Goal: Transaction & Acquisition: Purchase product/service

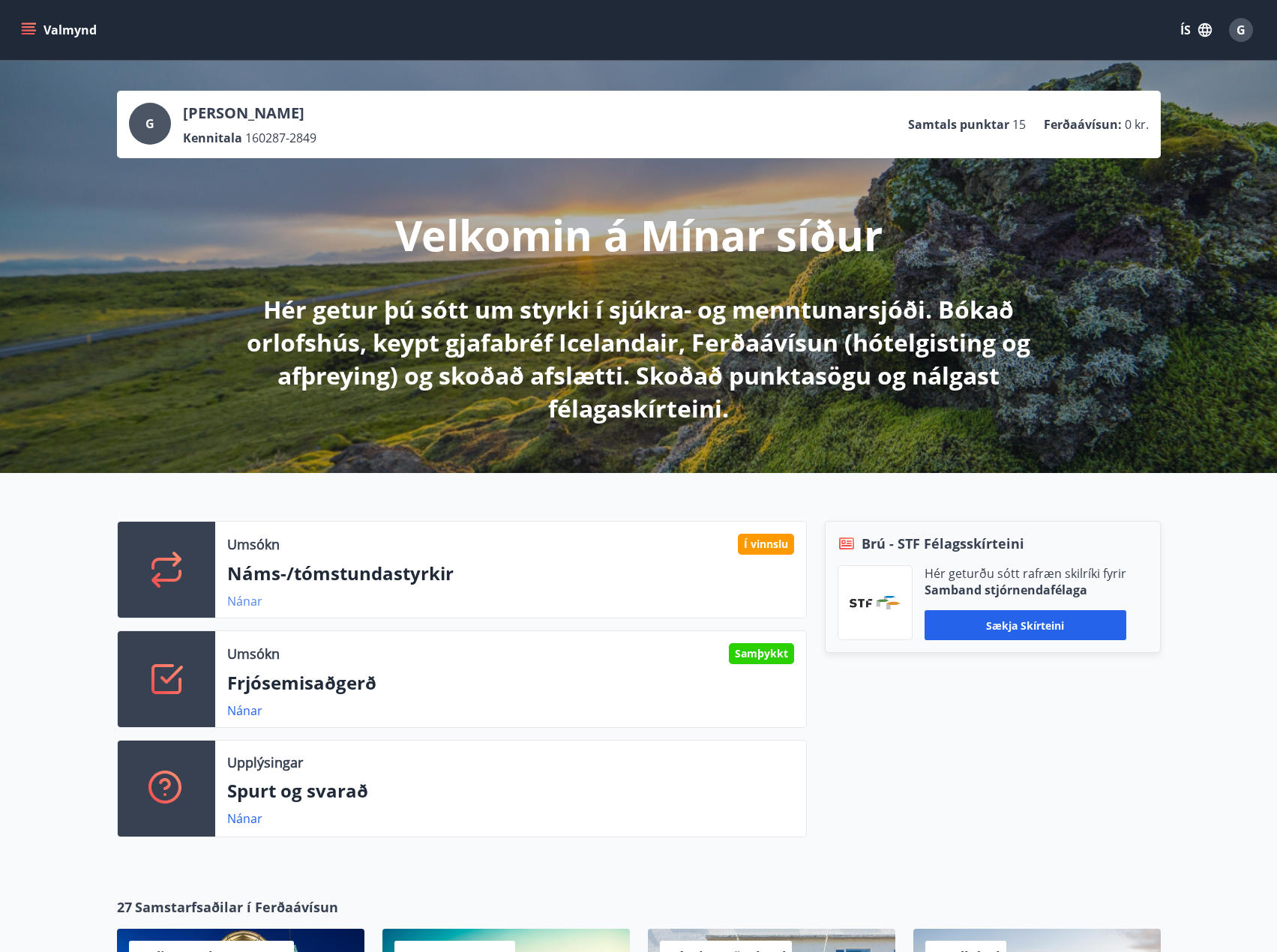
click at [253, 601] on link "Nánar" at bounding box center [244, 601] width 35 height 16
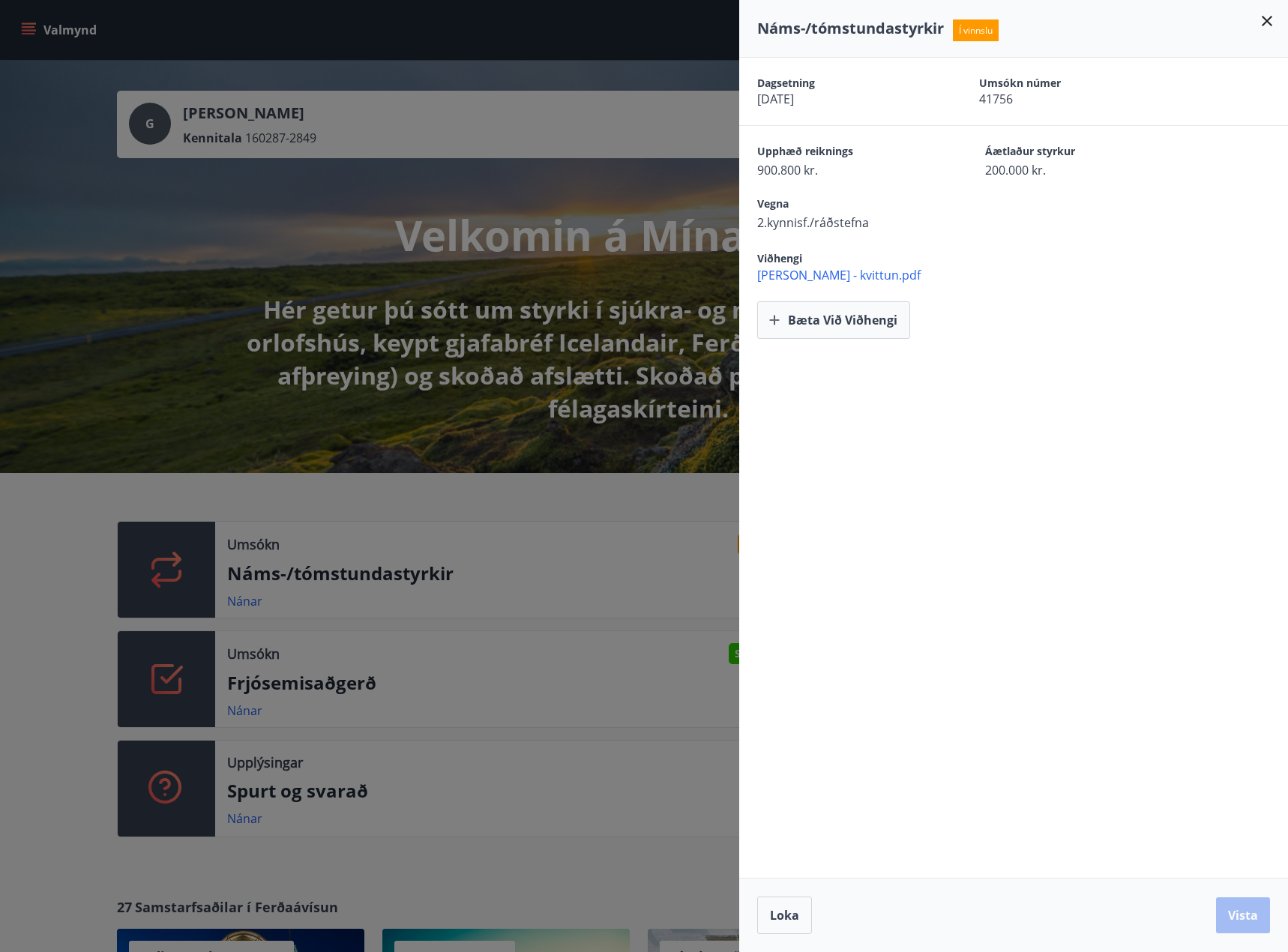
click at [1264, 24] on icon at bounding box center [1267, 21] width 10 height 10
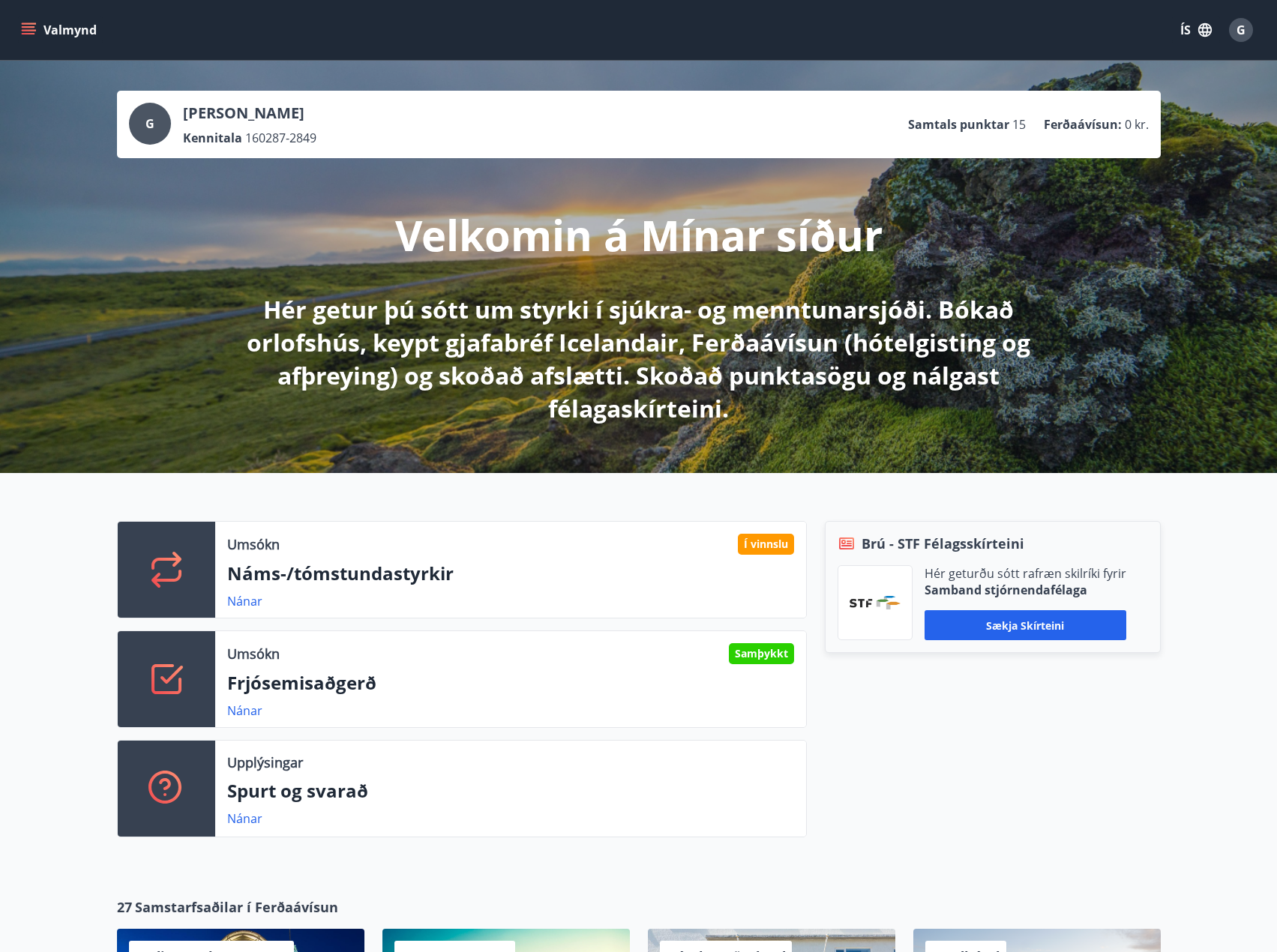
click at [351, 685] on p "Frjósemisaðgerð" at bounding box center [510, 683] width 567 height 26
click at [638, 687] on p "Frjósemisaðgerð" at bounding box center [510, 683] width 567 height 26
click at [243, 711] on link "Nánar" at bounding box center [244, 711] width 35 height 16
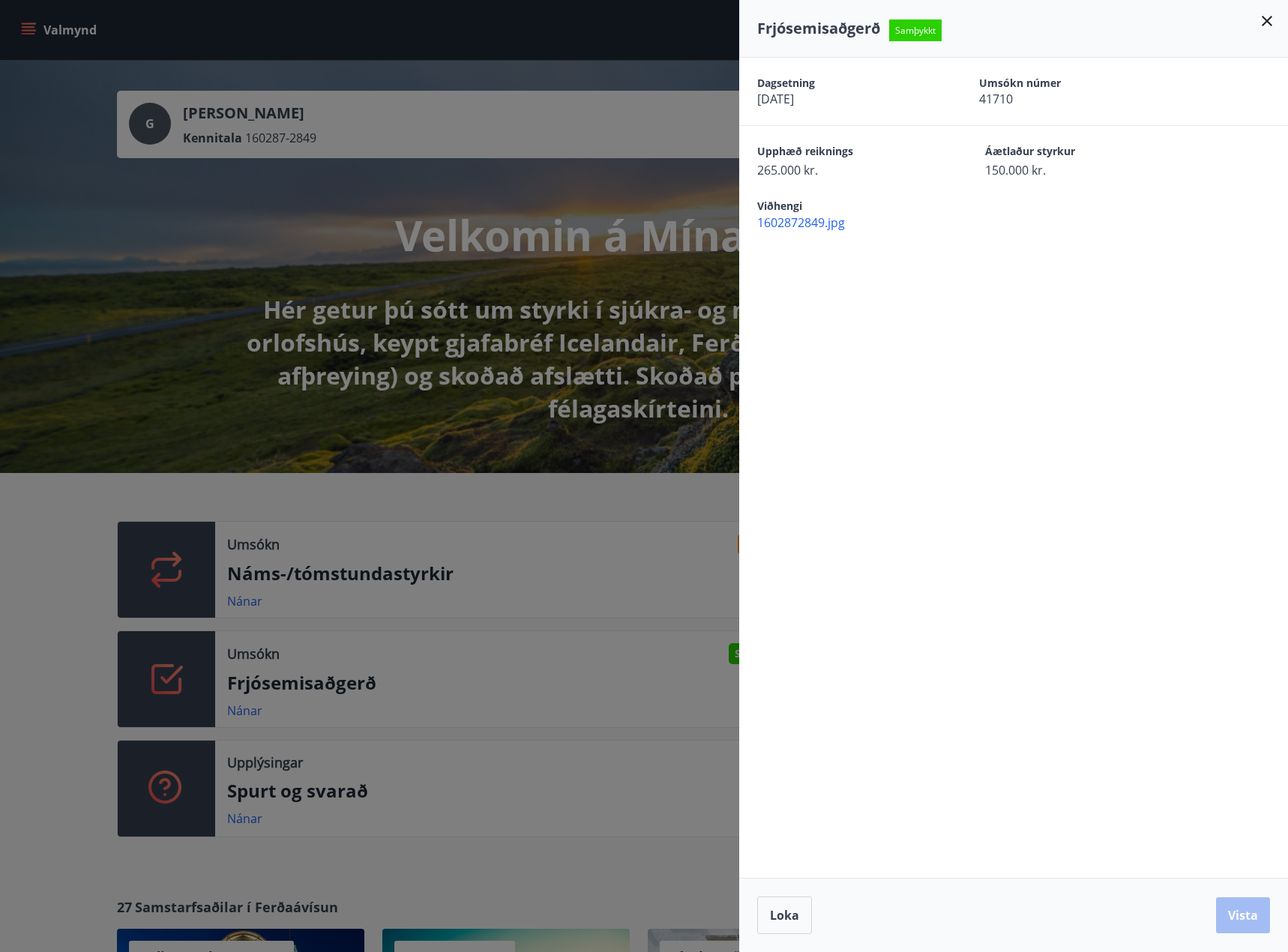
click at [1266, 21] on icon at bounding box center [1267, 21] width 10 height 10
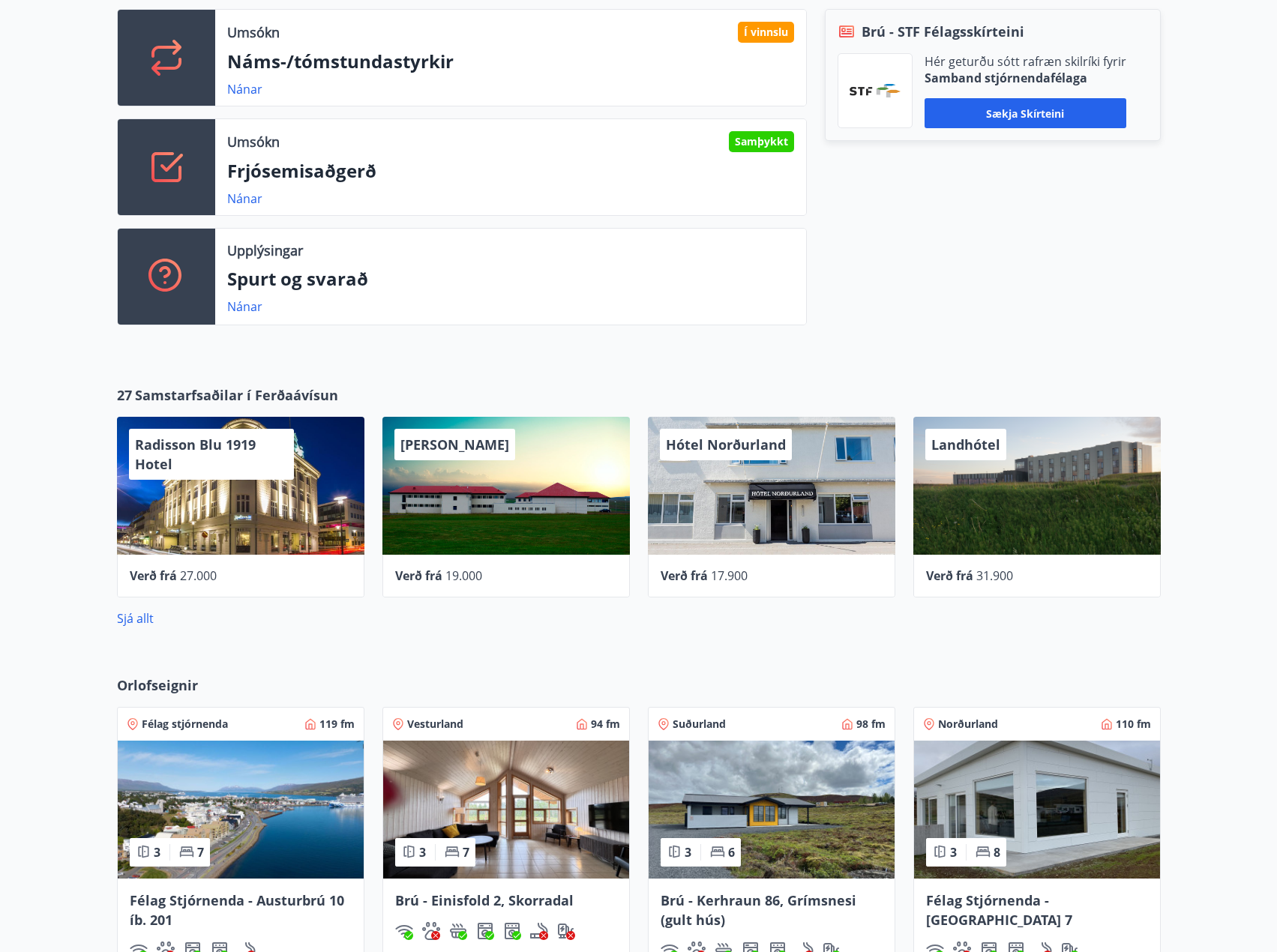
scroll to position [525, 0]
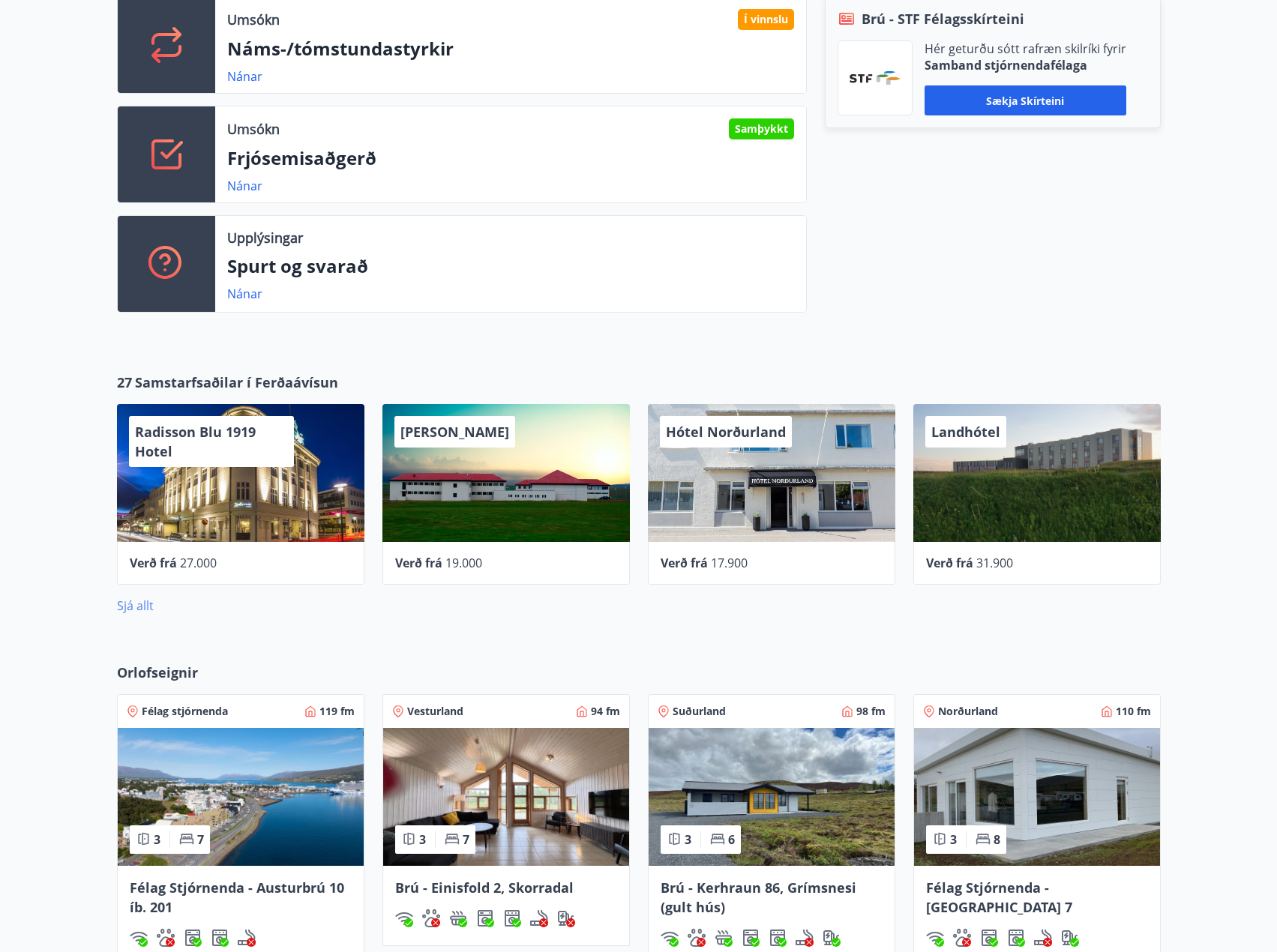
click at [132, 608] on link "Sjá allt" at bounding box center [135, 605] width 37 height 16
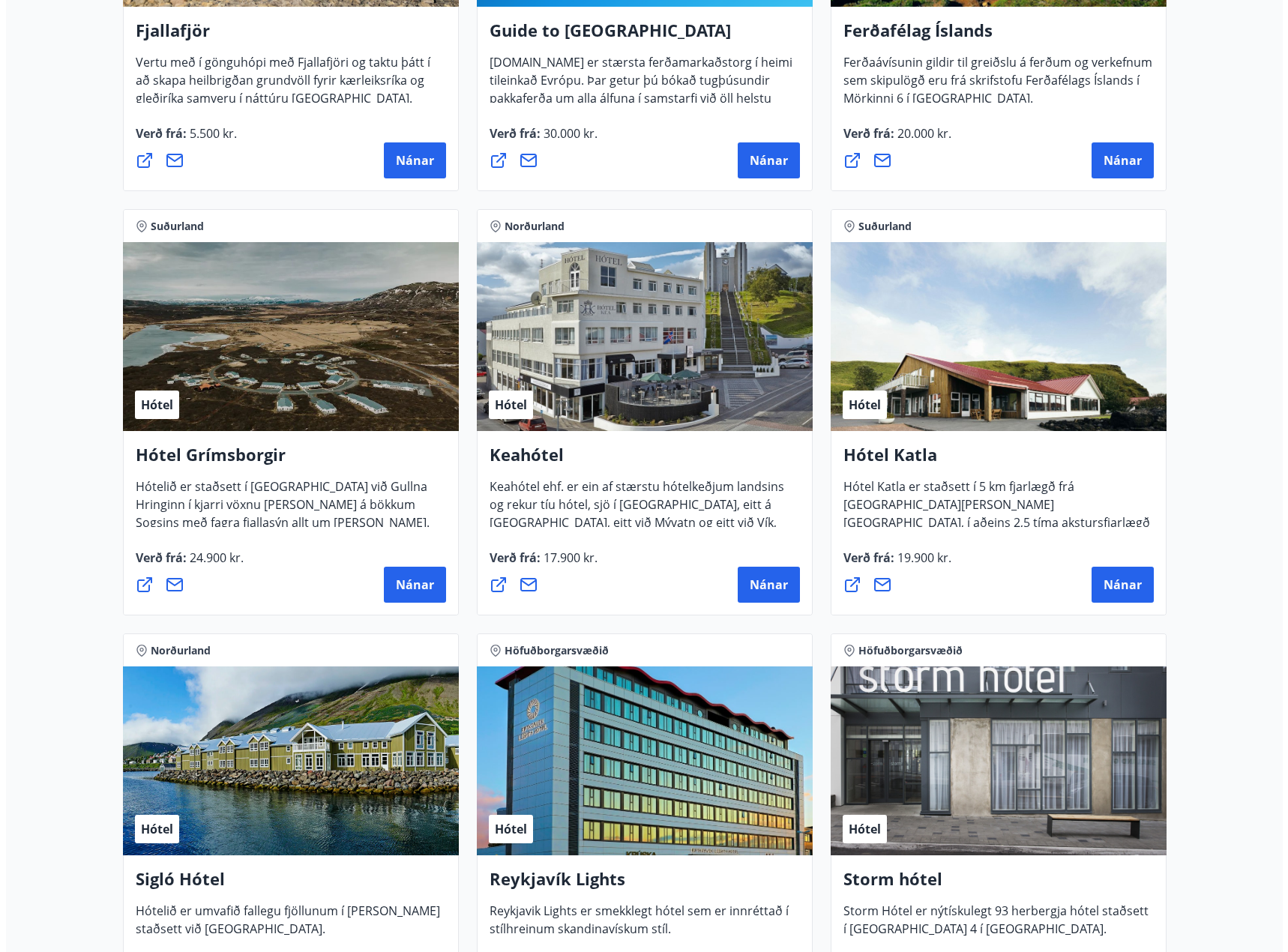
scroll to position [600, 0]
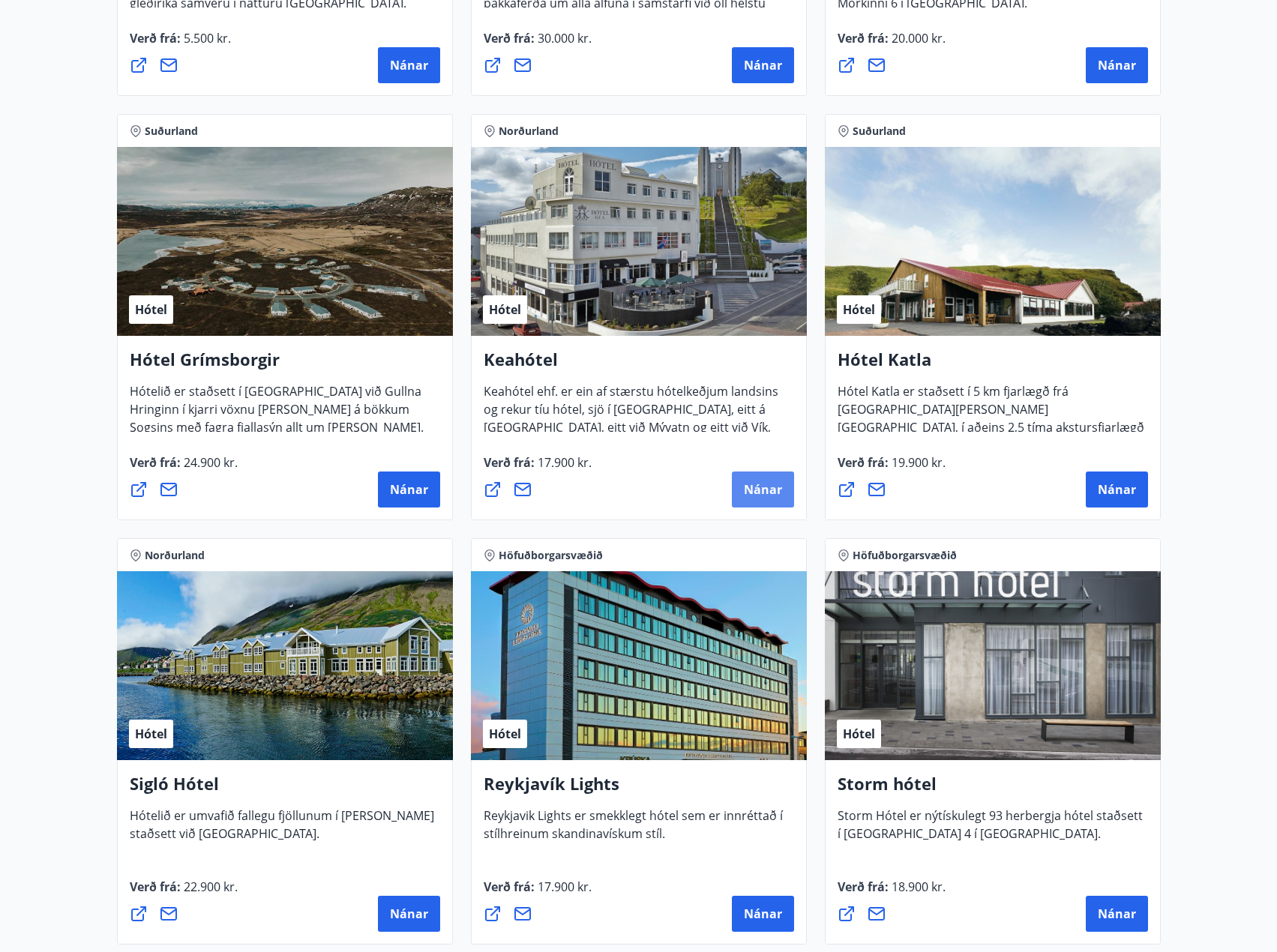
click at [755, 499] on button "Nánar" at bounding box center [763, 490] width 62 height 36
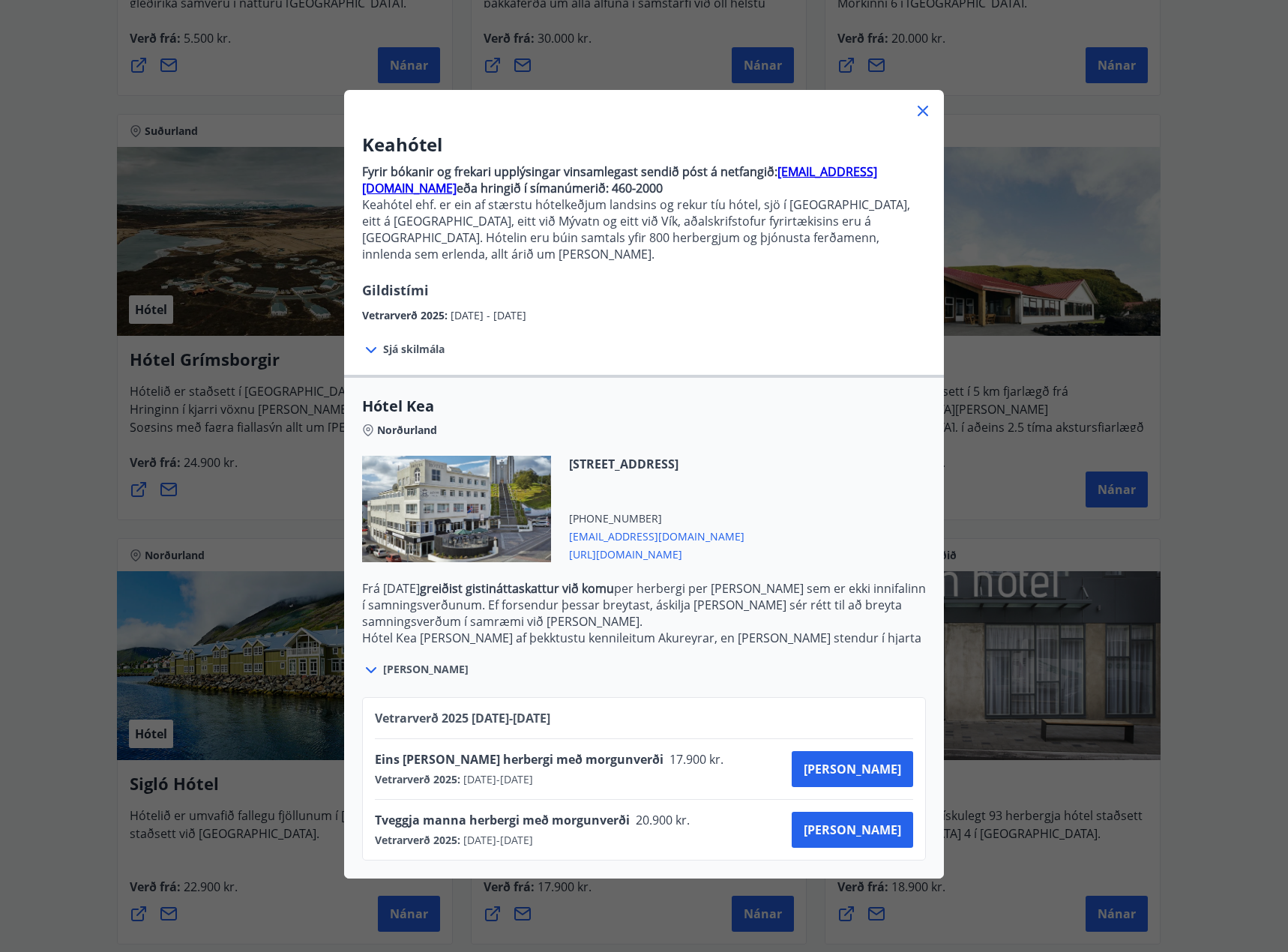
click at [401, 662] on span "Sjá meira" at bounding box center [425, 668] width 85 height 15
click at [369, 341] on icon at bounding box center [370, 350] width 18 height 18
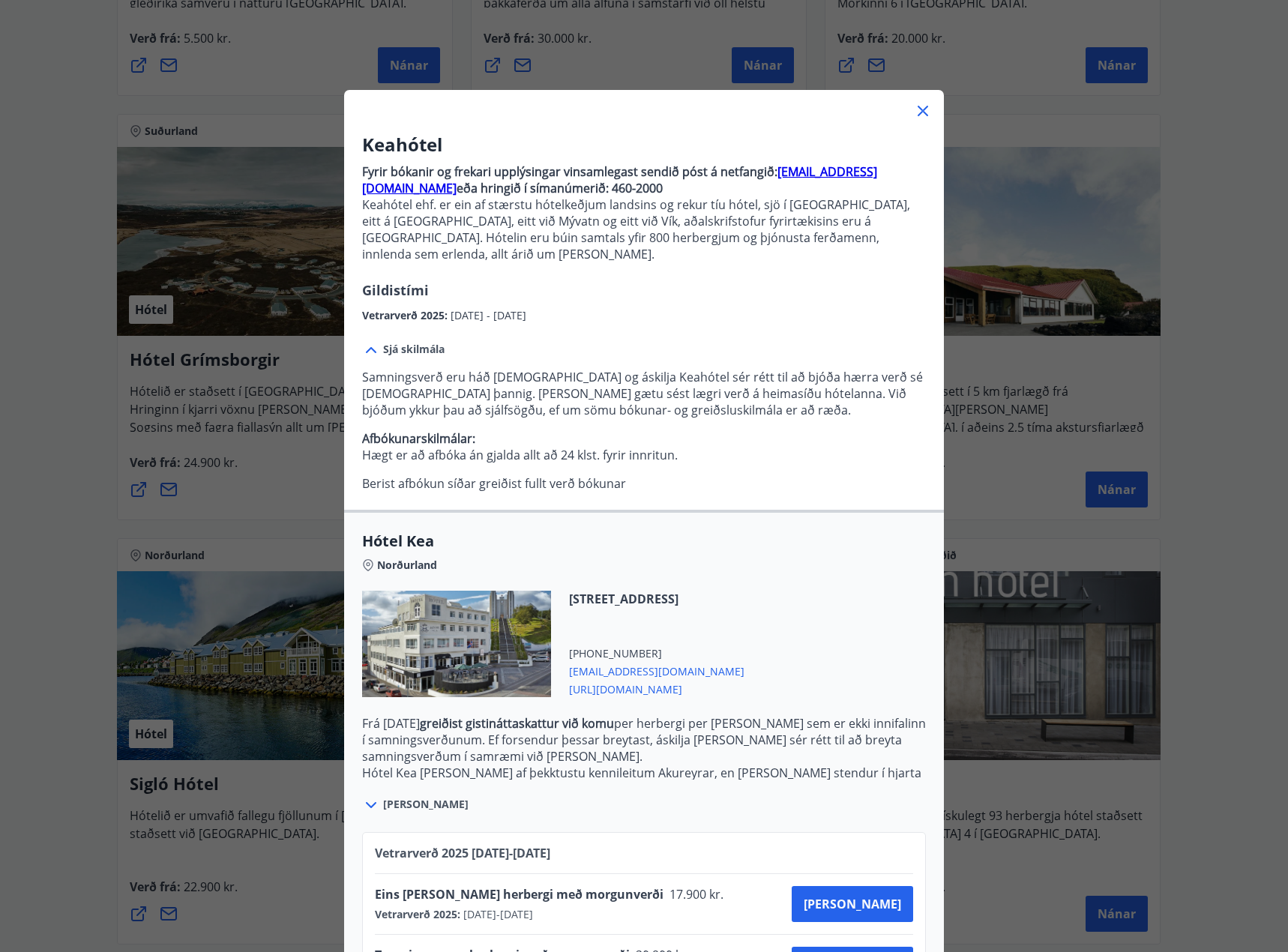
scroll to position [56, 0]
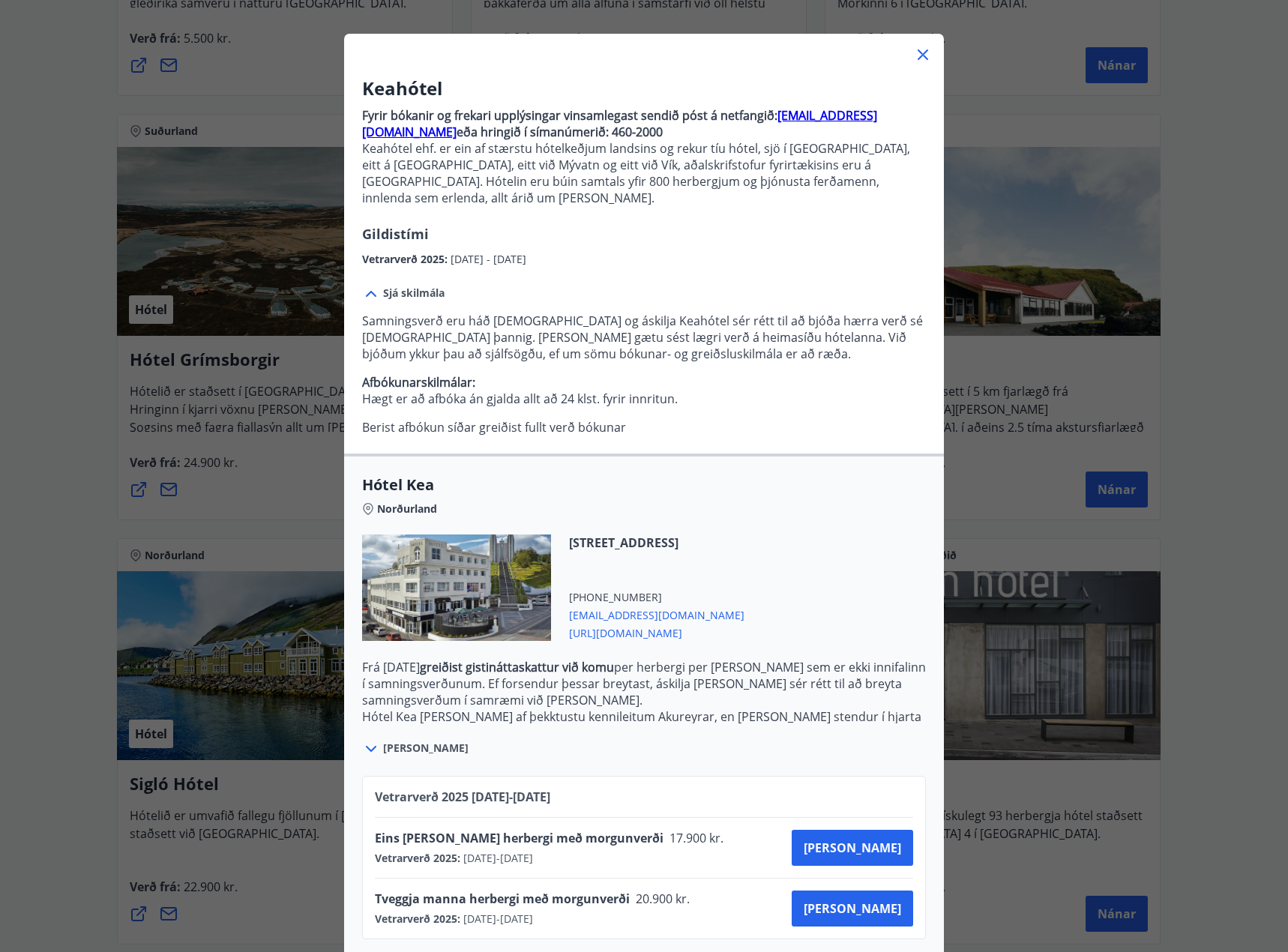
click at [432, 891] on span "Tveggja manna herbergi með morgunverði" at bounding box center [502, 899] width 255 height 16
click at [396, 741] on span "Sjá meira" at bounding box center [425, 748] width 85 height 15
click at [362, 740] on icon at bounding box center [370, 748] width 18 height 18
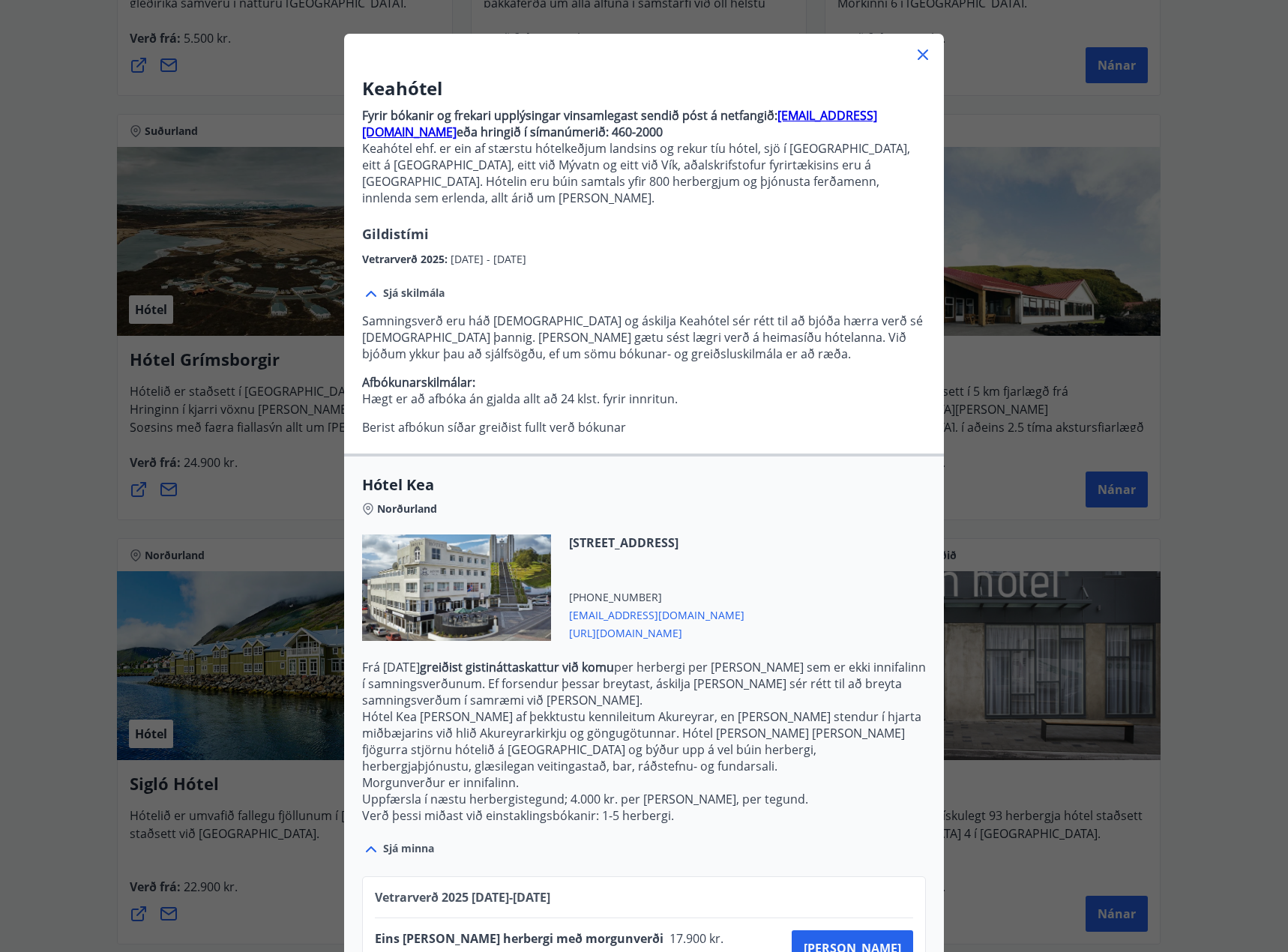
click at [367, 840] on icon at bounding box center [370, 849] width 18 height 18
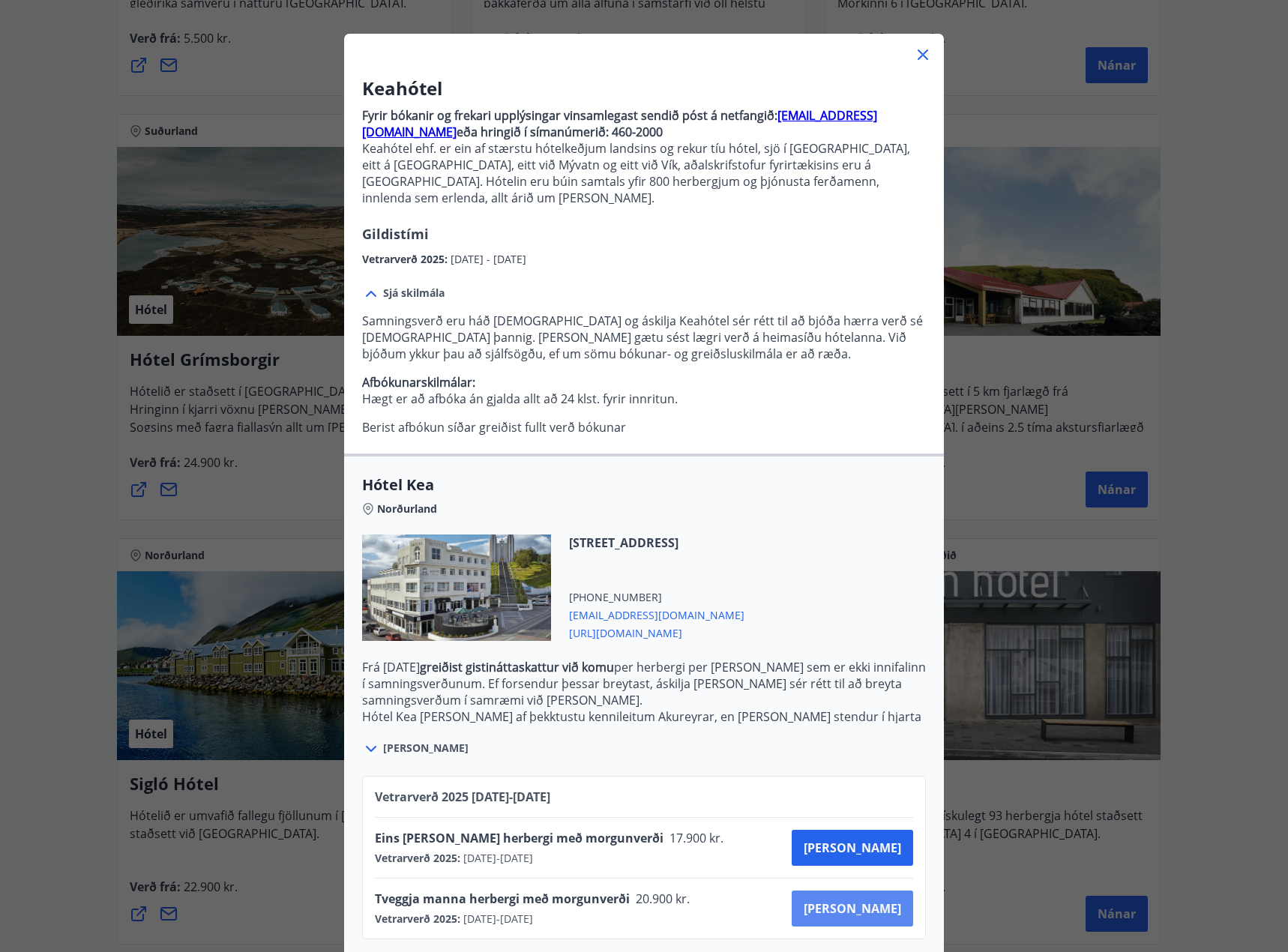
click at [867, 900] on span "Kaupa" at bounding box center [852, 908] width 97 height 16
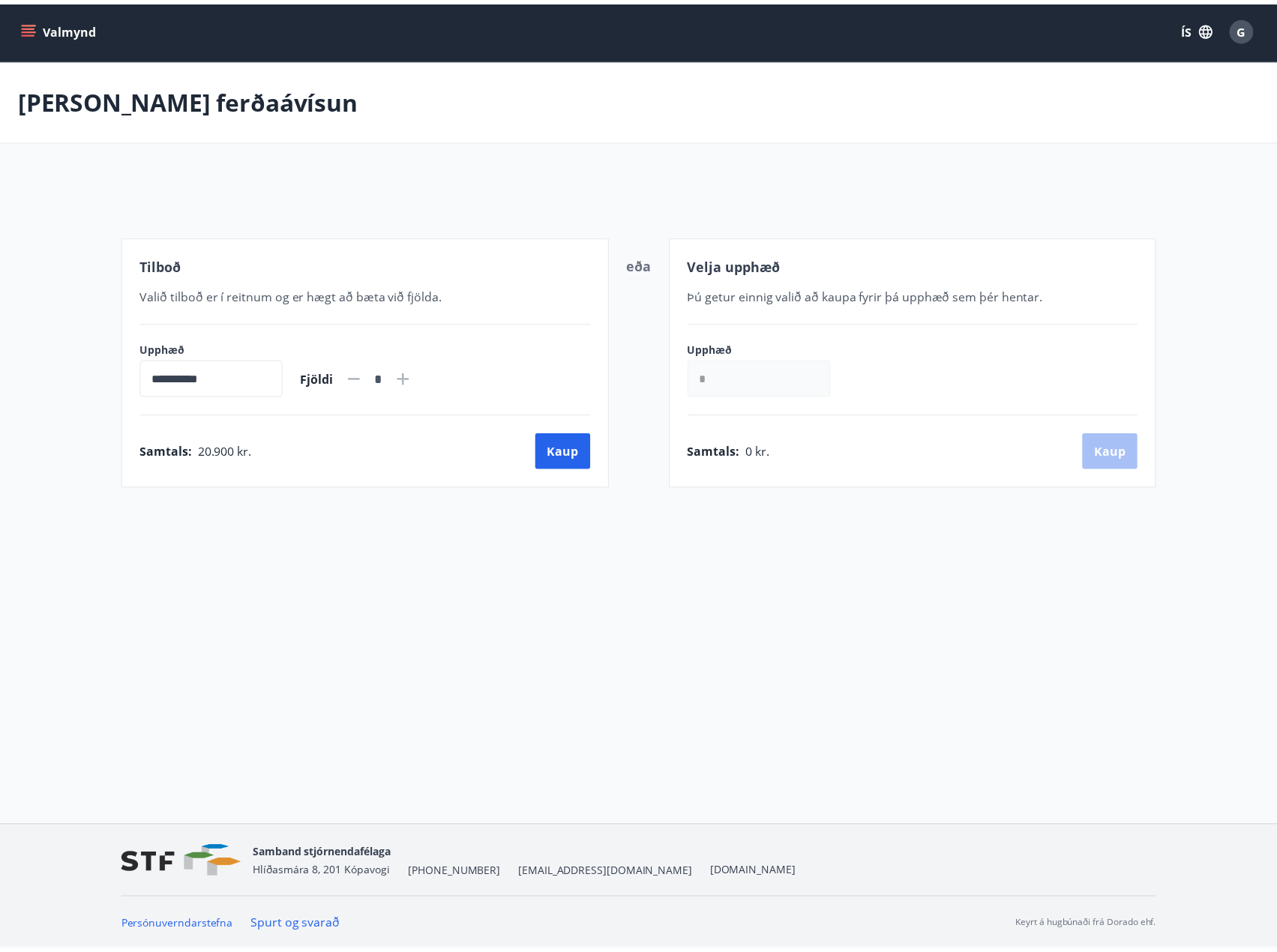
scroll to position [3, 0]
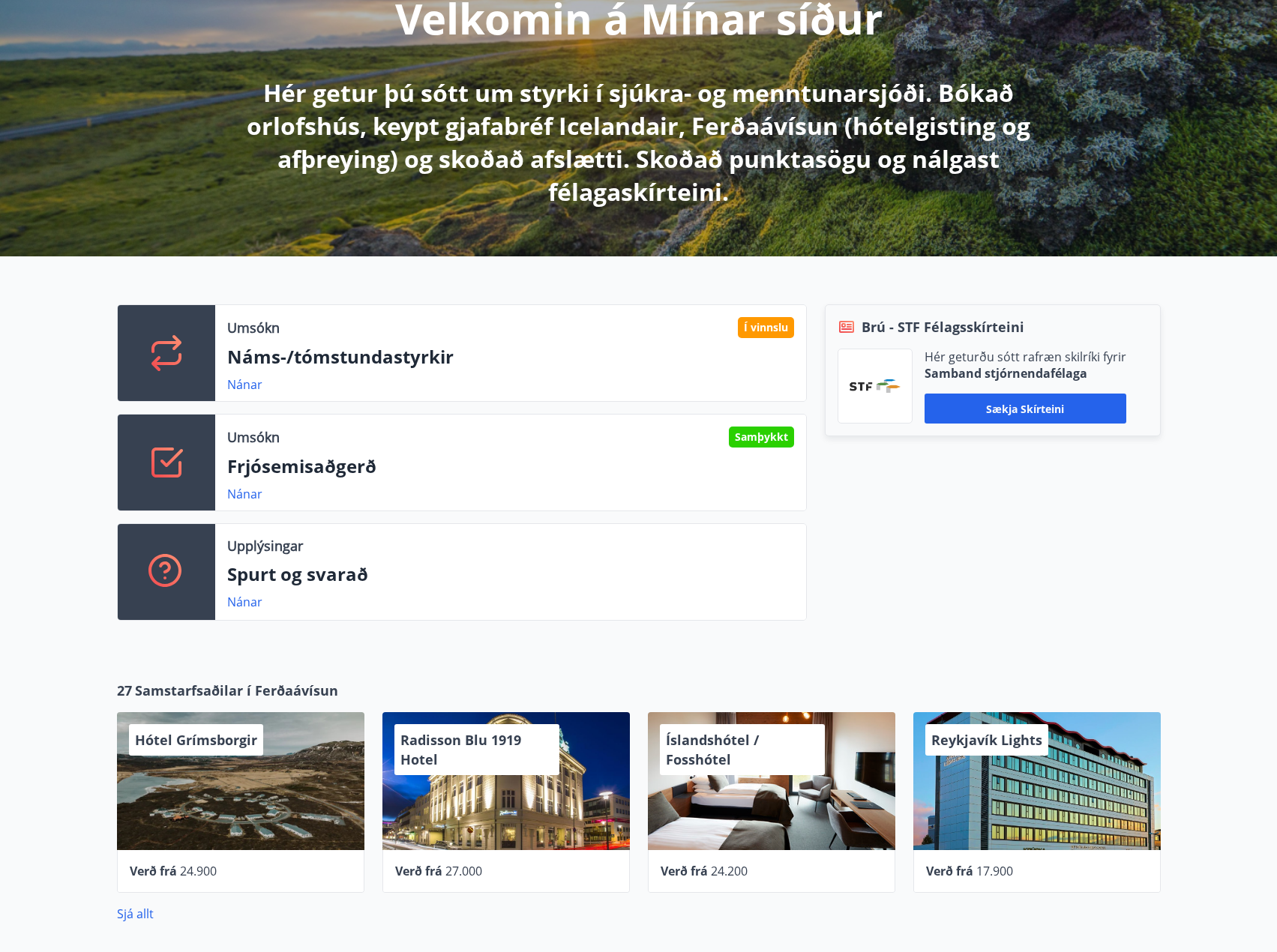
scroll to position [525, 0]
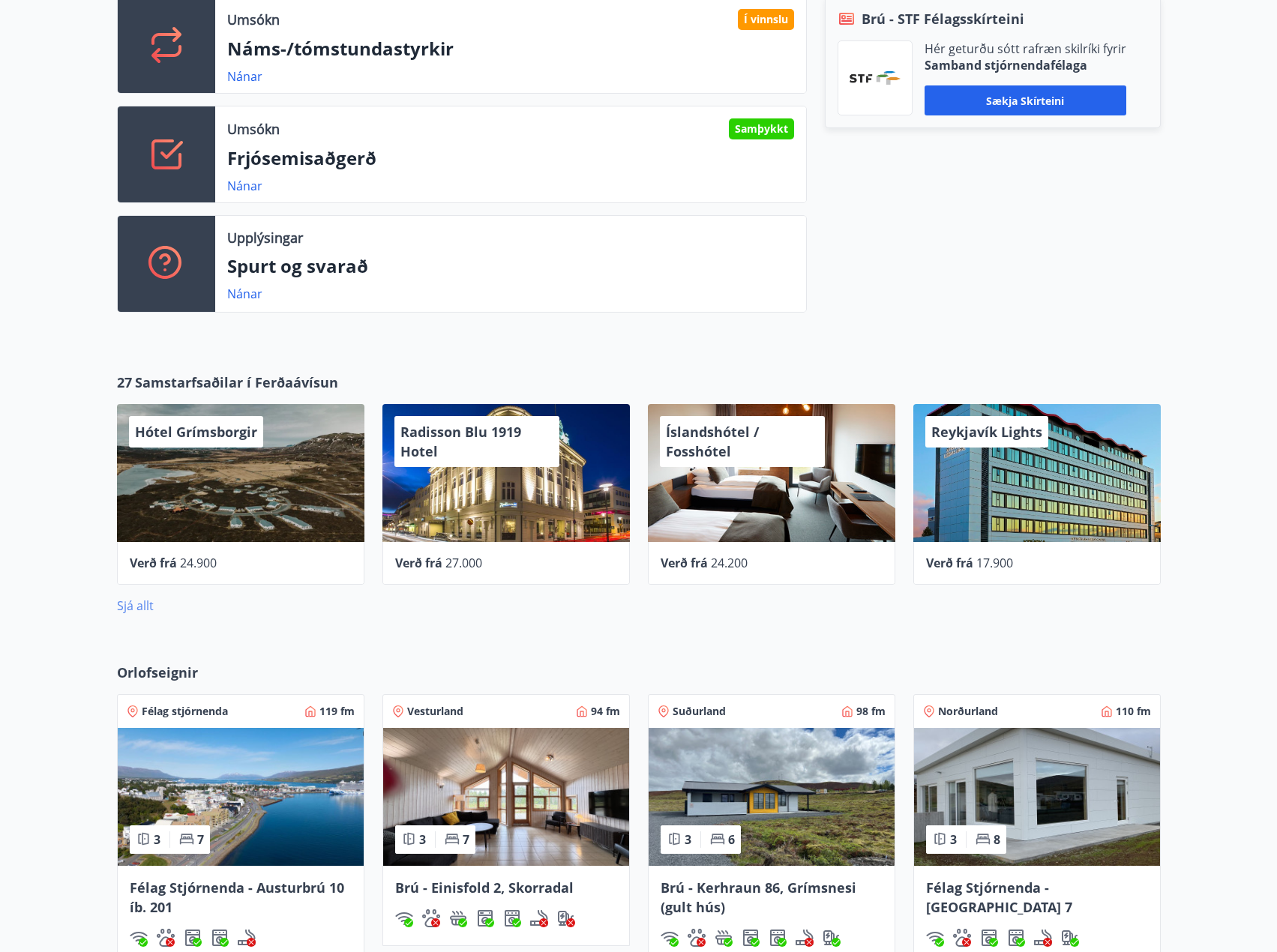
click at [138, 606] on link "Sjá allt" at bounding box center [135, 605] width 37 height 16
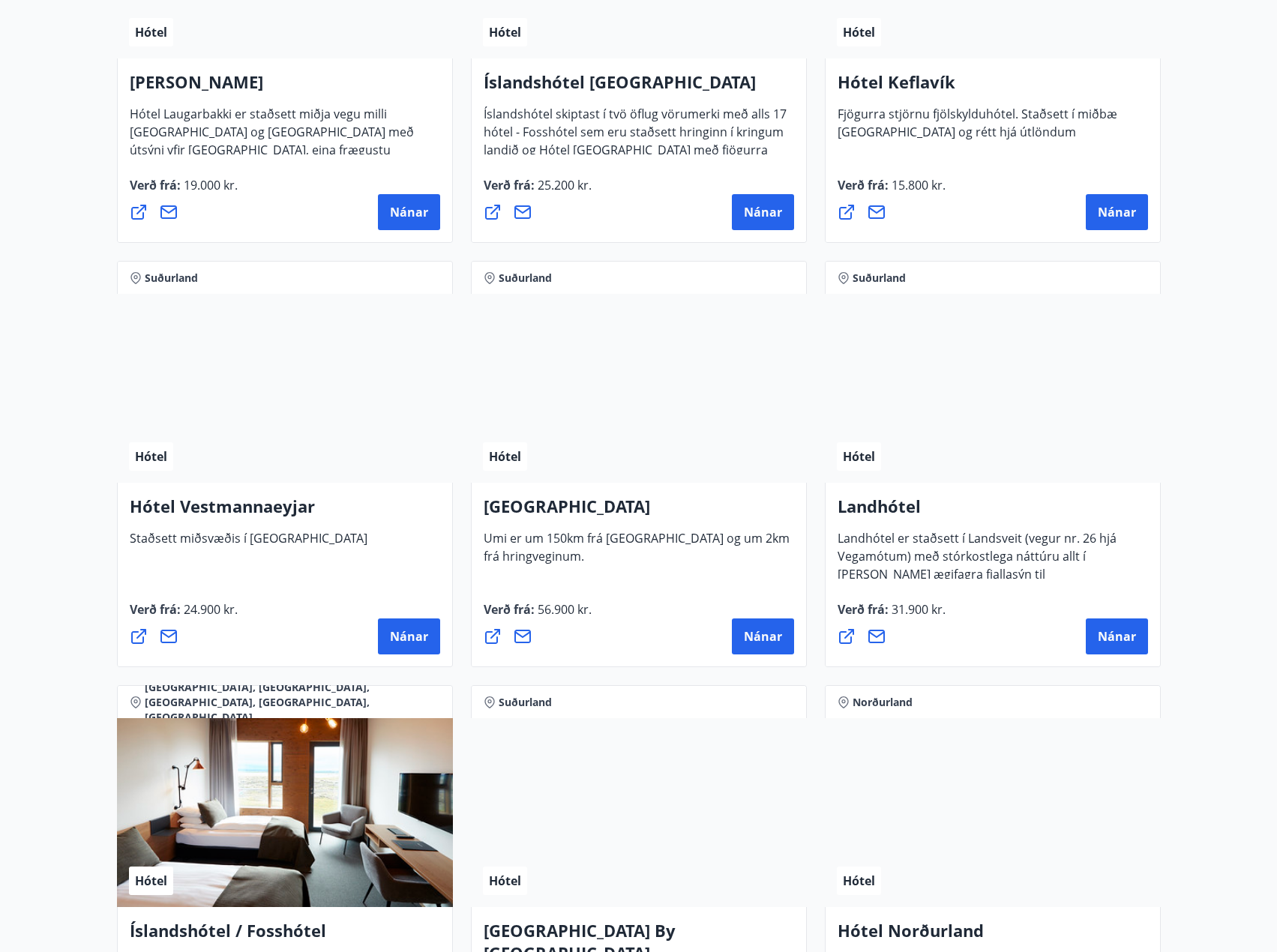
scroll to position [3073, 0]
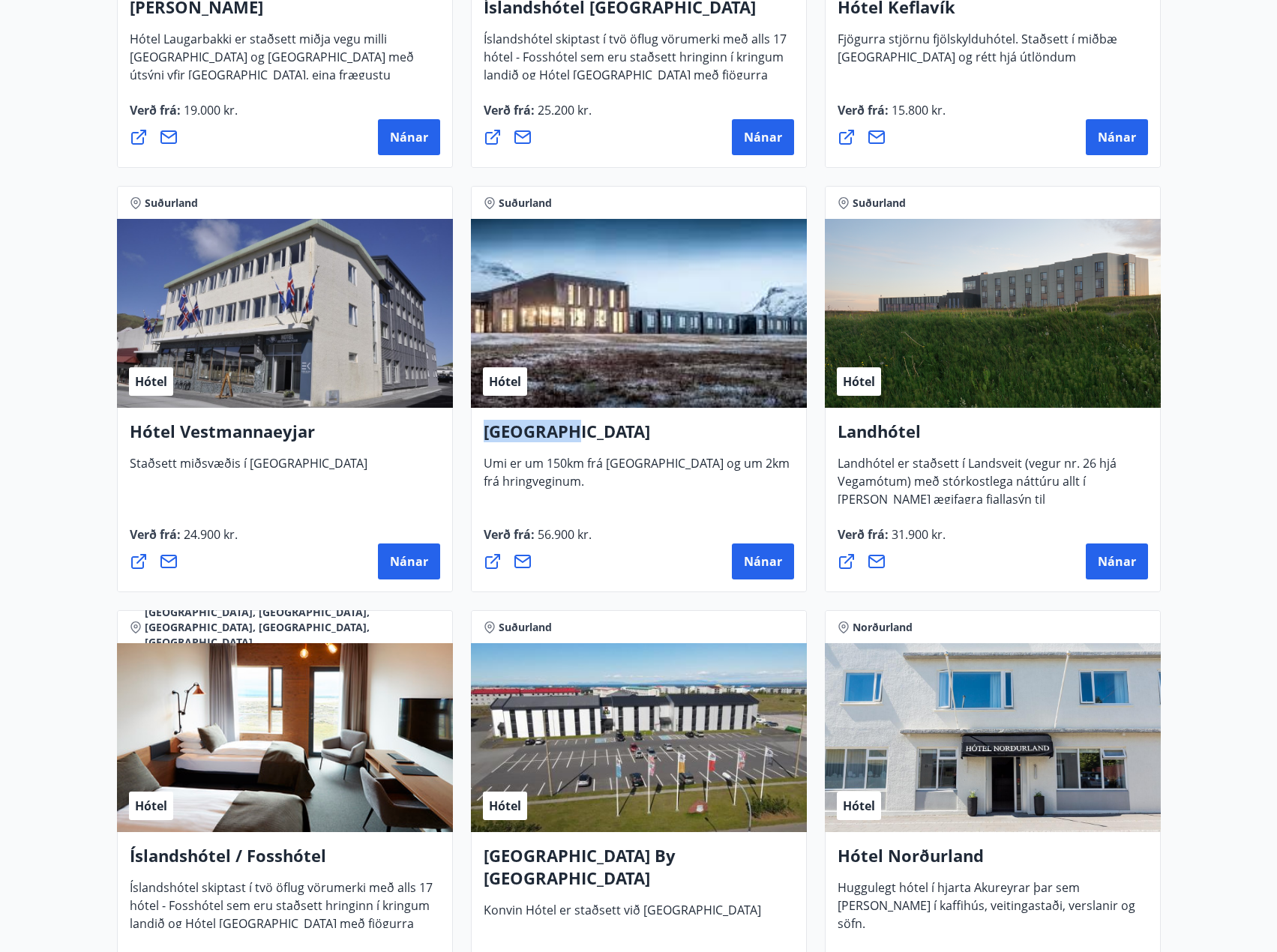
drag, startPoint x: 567, startPoint y: 432, endPoint x: 477, endPoint y: 437, distance: 90.1
click at [477, 437] on div "UMI Hotel Umi er um 150km frá [GEOGRAPHIC_DATA] og um 2km frá hringveginum. Ver…" at bounding box center [638, 500] width 336 height 185
copy h4 "[GEOGRAPHIC_DATA]"
